Goal: Task Accomplishment & Management: Complete application form

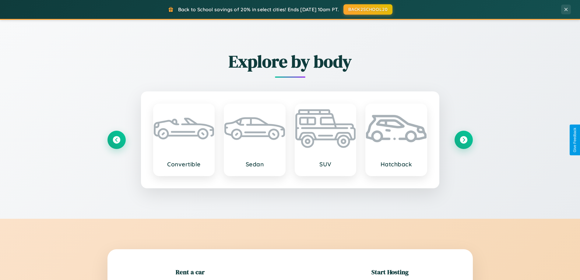
scroll to position [132, 0]
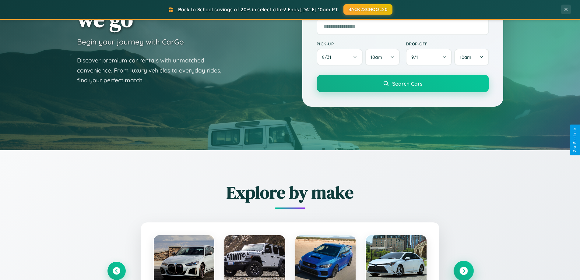
click at [464, 271] on icon at bounding box center [464, 271] width 8 height 8
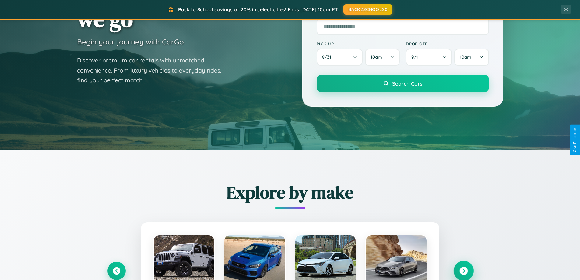
click at [464, 270] on icon at bounding box center [464, 271] width 8 height 8
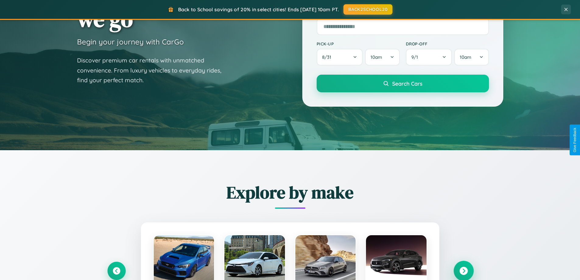
click at [464, 270] on icon at bounding box center [464, 271] width 8 height 8
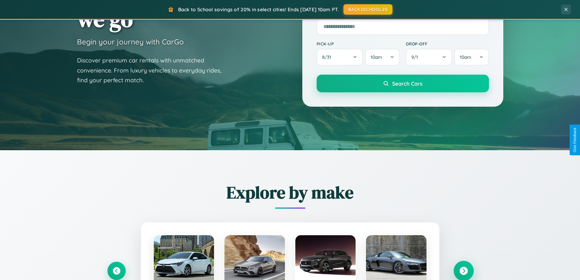
click at [464, 270] on icon at bounding box center [464, 271] width 8 height 8
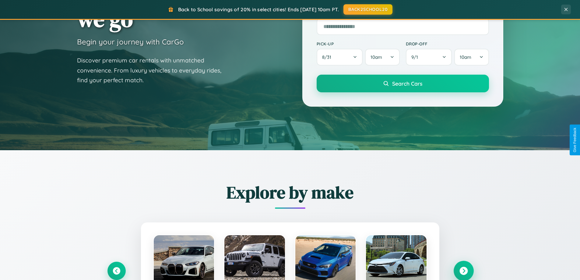
click at [464, 270] on icon at bounding box center [464, 271] width 8 height 8
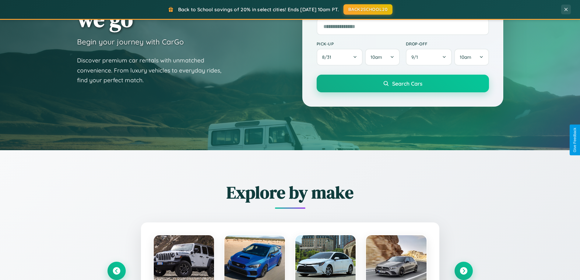
scroll to position [0, 0]
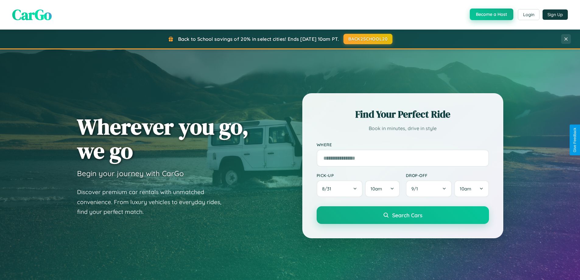
click at [491, 15] on button "Become a Host" at bounding box center [492, 15] width 44 height 12
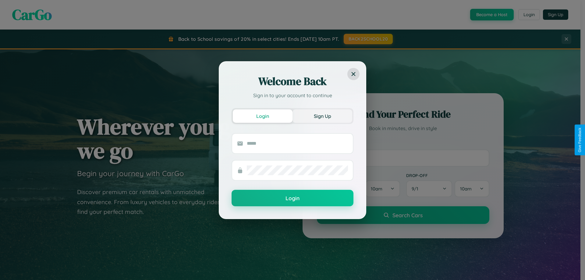
click at [322, 116] on button "Sign Up" at bounding box center [322, 115] width 60 height 13
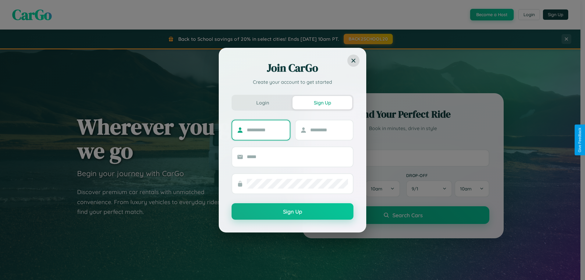
click at [266, 130] on input "text" at bounding box center [266, 130] width 38 height 10
type input "****"
click at [329, 130] on input "text" at bounding box center [329, 130] width 38 height 10
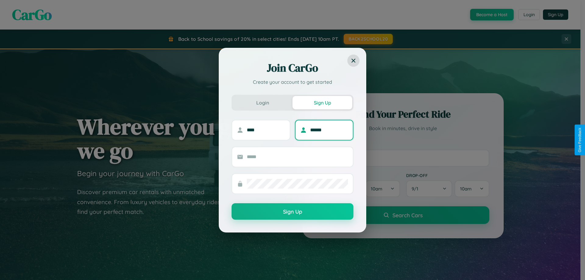
type input "******"
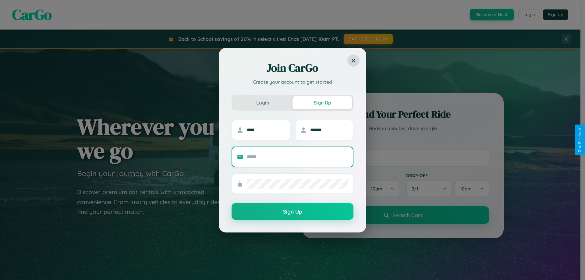
click at [297, 157] on input "text" at bounding box center [297, 157] width 101 height 10
type input "**********"
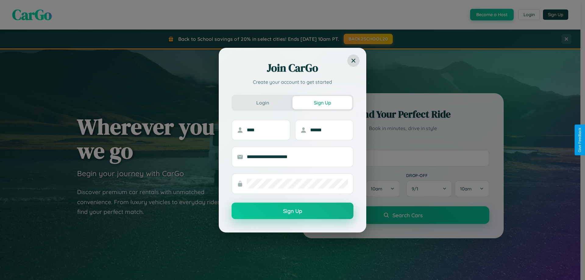
click at [292, 211] on button "Sign Up" at bounding box center [293, 211] width 122 height 16
